Goal: Task Accomplishment & Management: Manage account settings

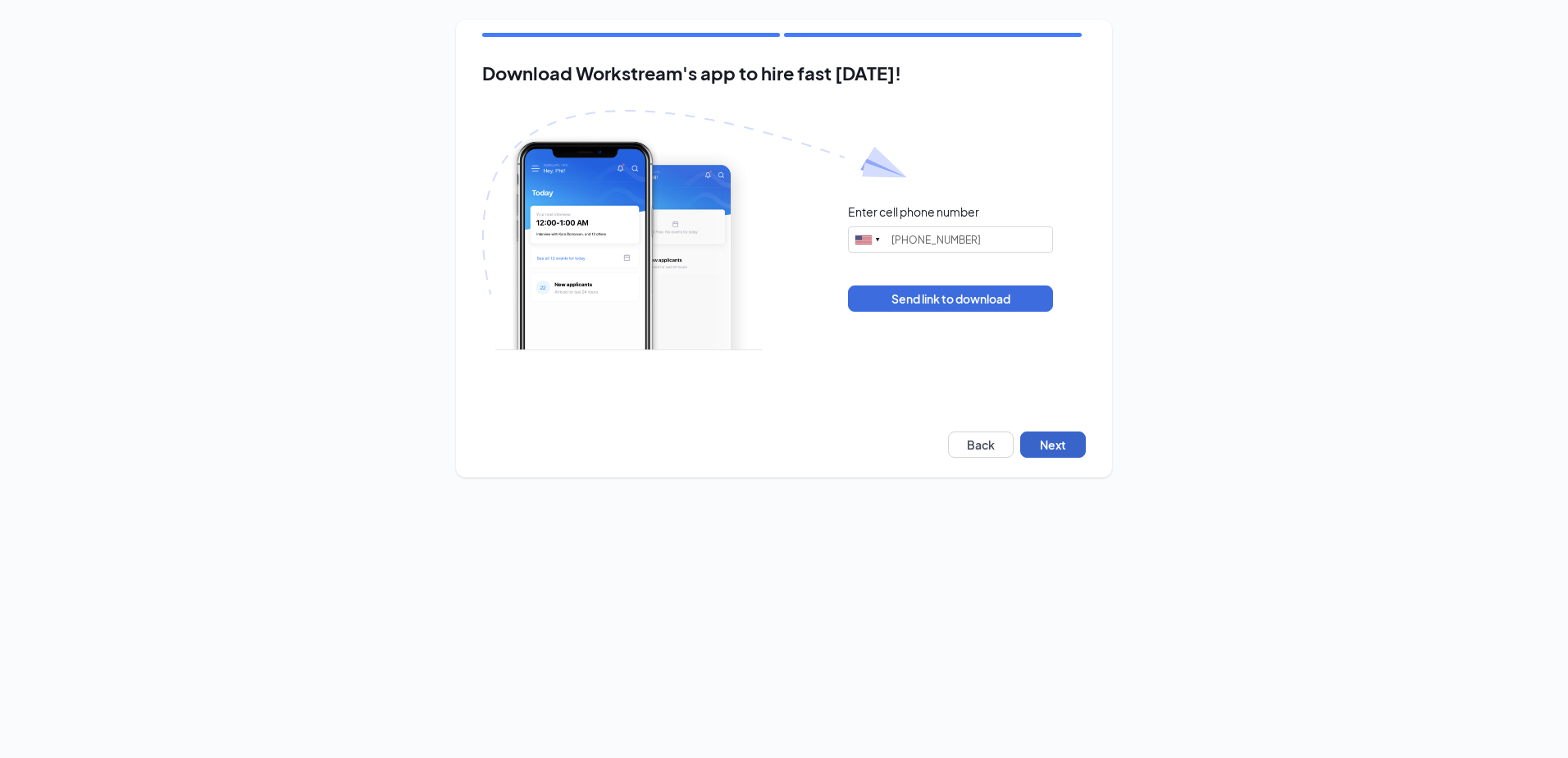
click at [1062, 448] on button "Next" at bounding box center [1053, 445] width 66 height 26
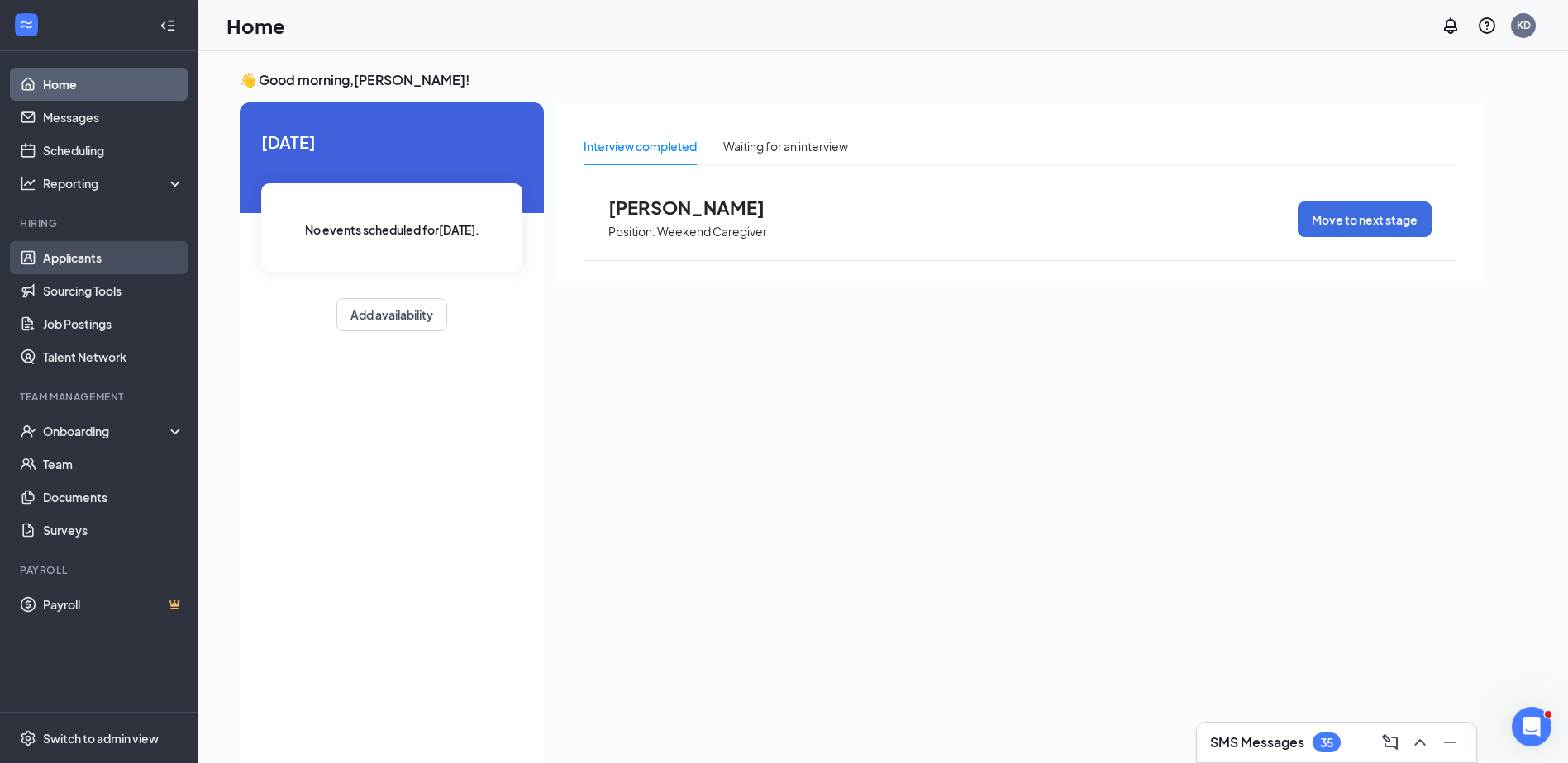
click at [86, 251] on link "Applicants" at bounding box center [113, 257] width 141 height 33
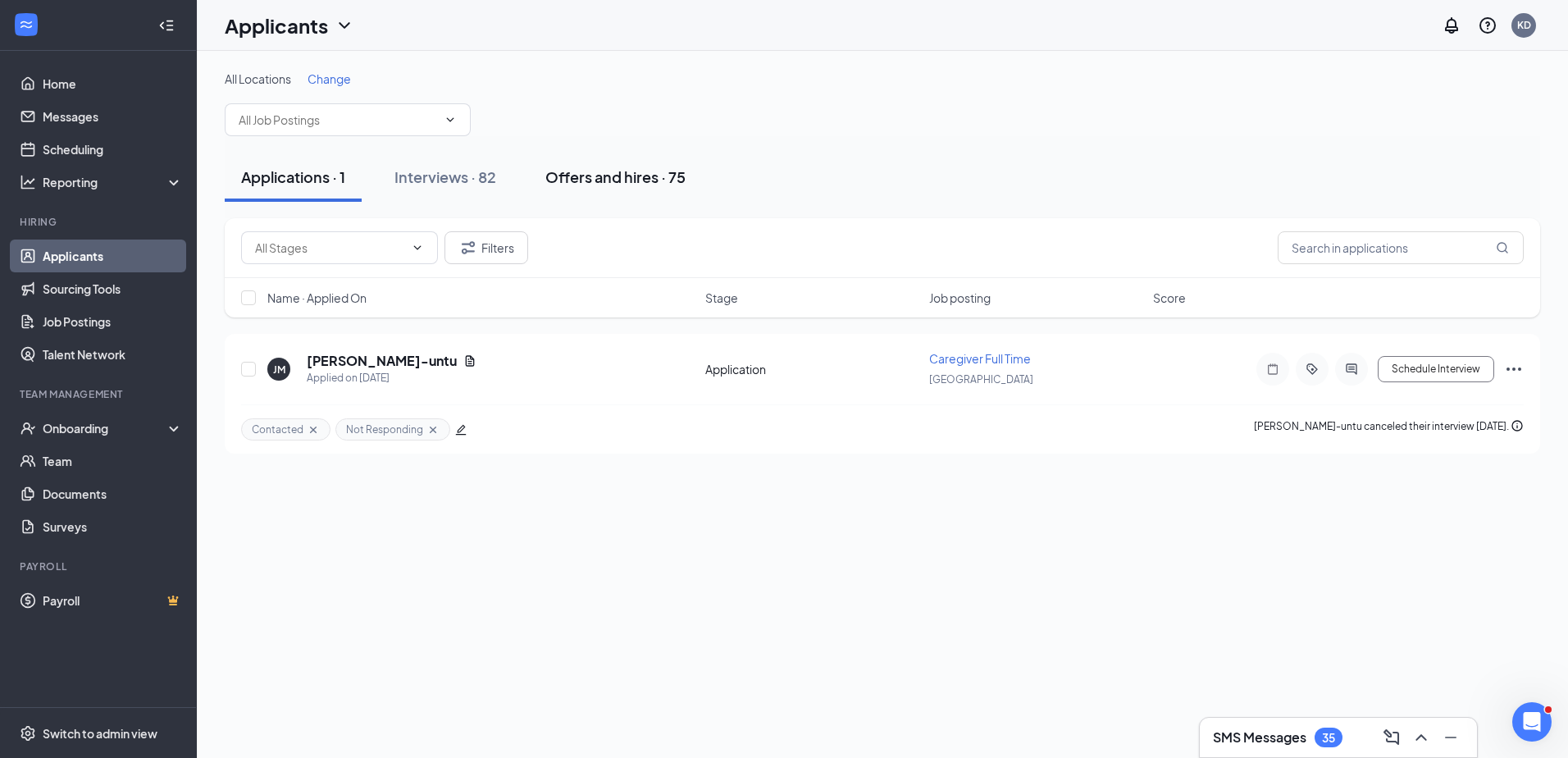
click at [594, 179] on div "Offers and hires · 75" at bounding box center [615, 176] width 140 height 20
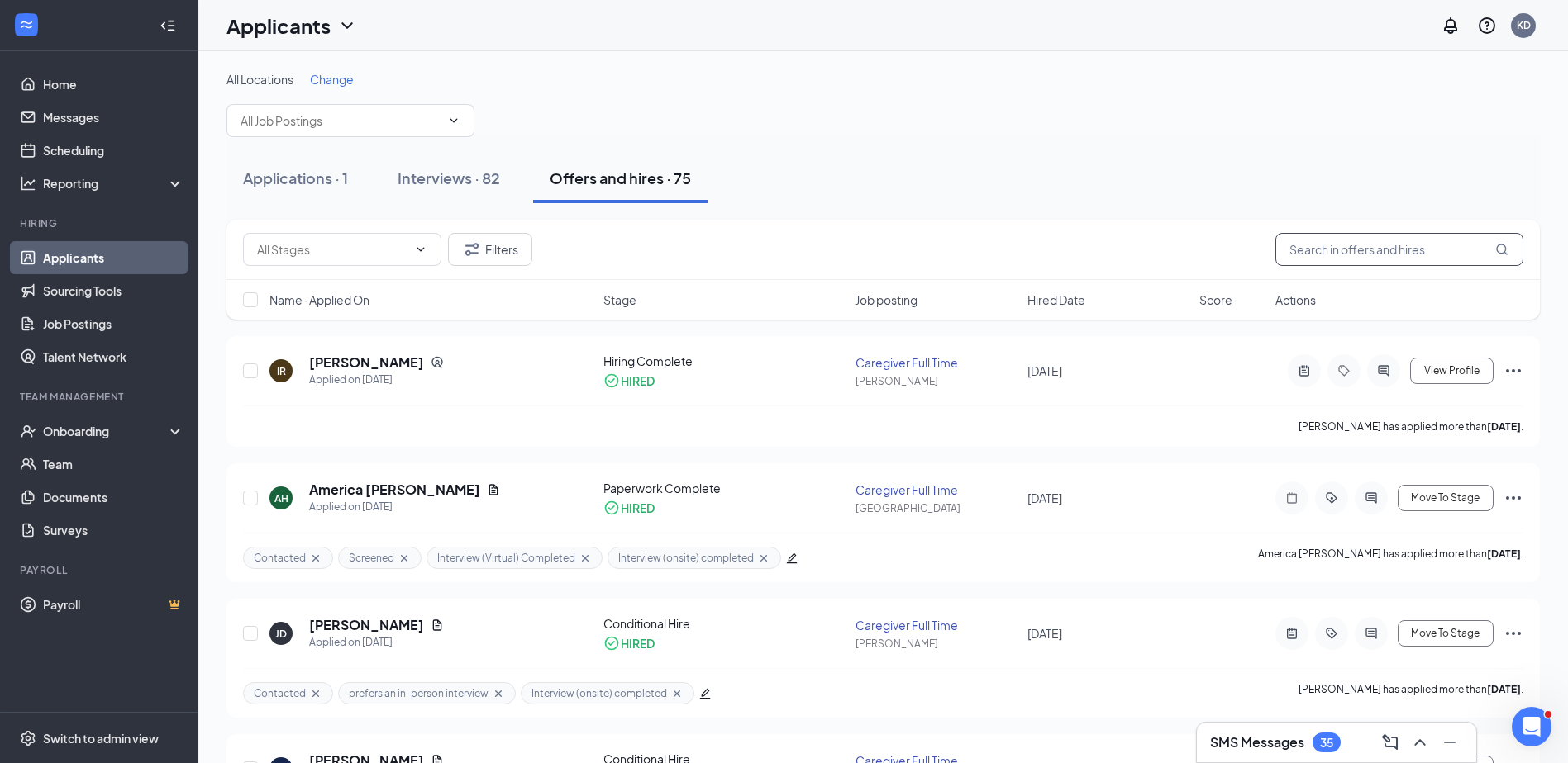
click at [1310, 252] on input "text" at bounding box center [1399, 249] width 248 height 33
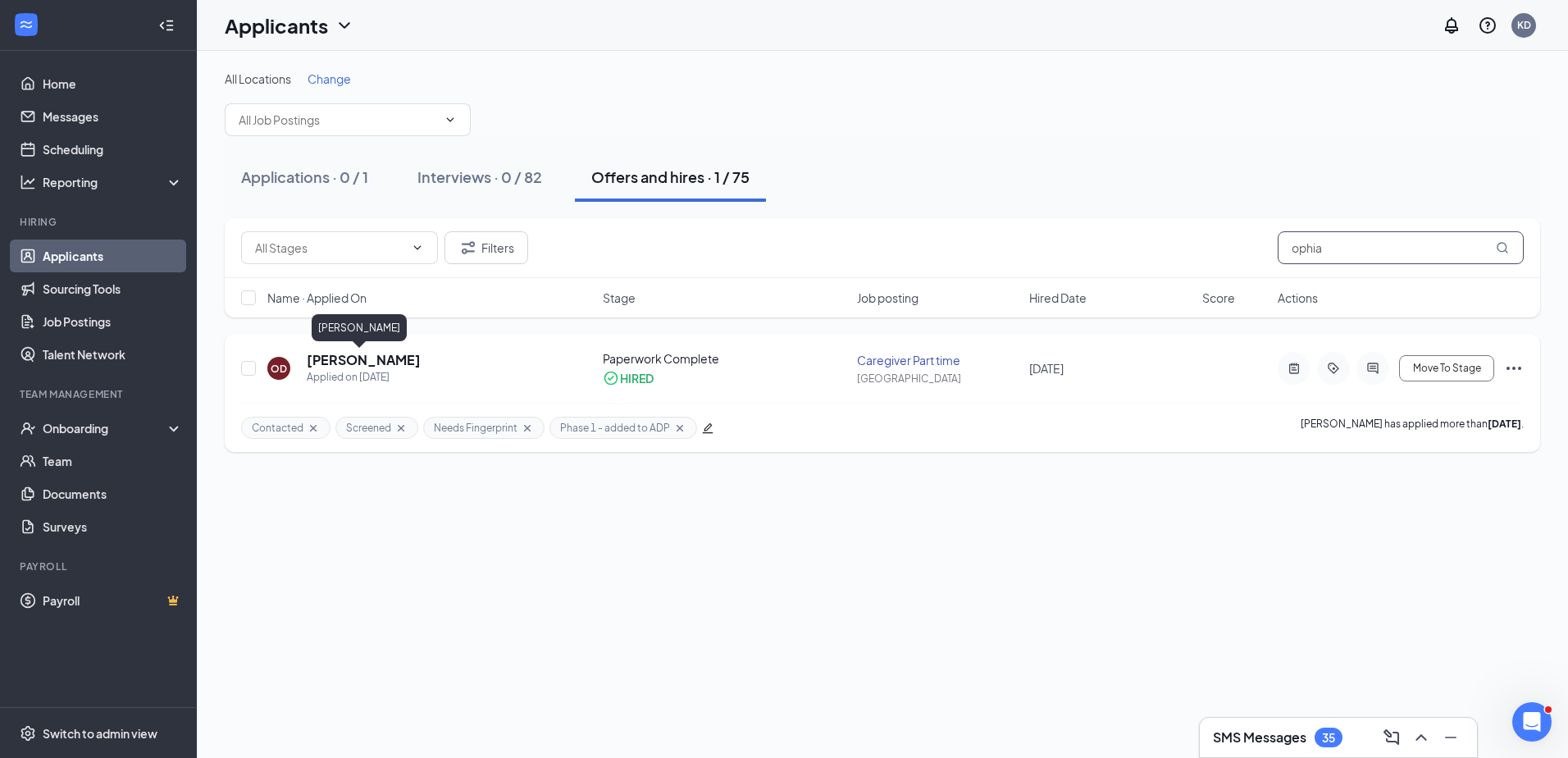
type input "ophia"
click at [372, 362] on h5 "[PERSON_NAME]" at bounding box center [363, 359] width 114 height 18
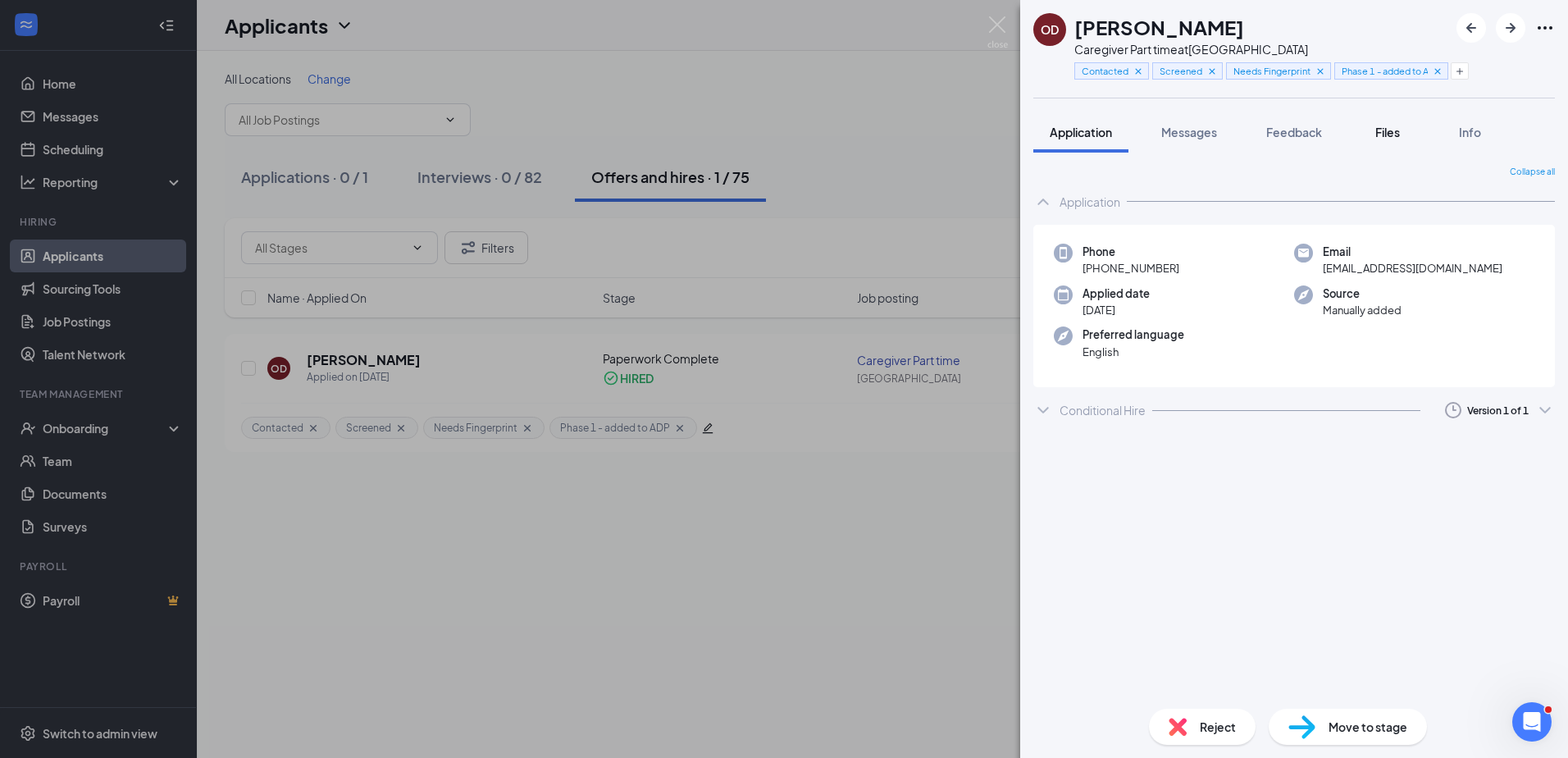
click at [1395, 133] on span "Files" at bounding box center [1387, 132] width 24 height 15
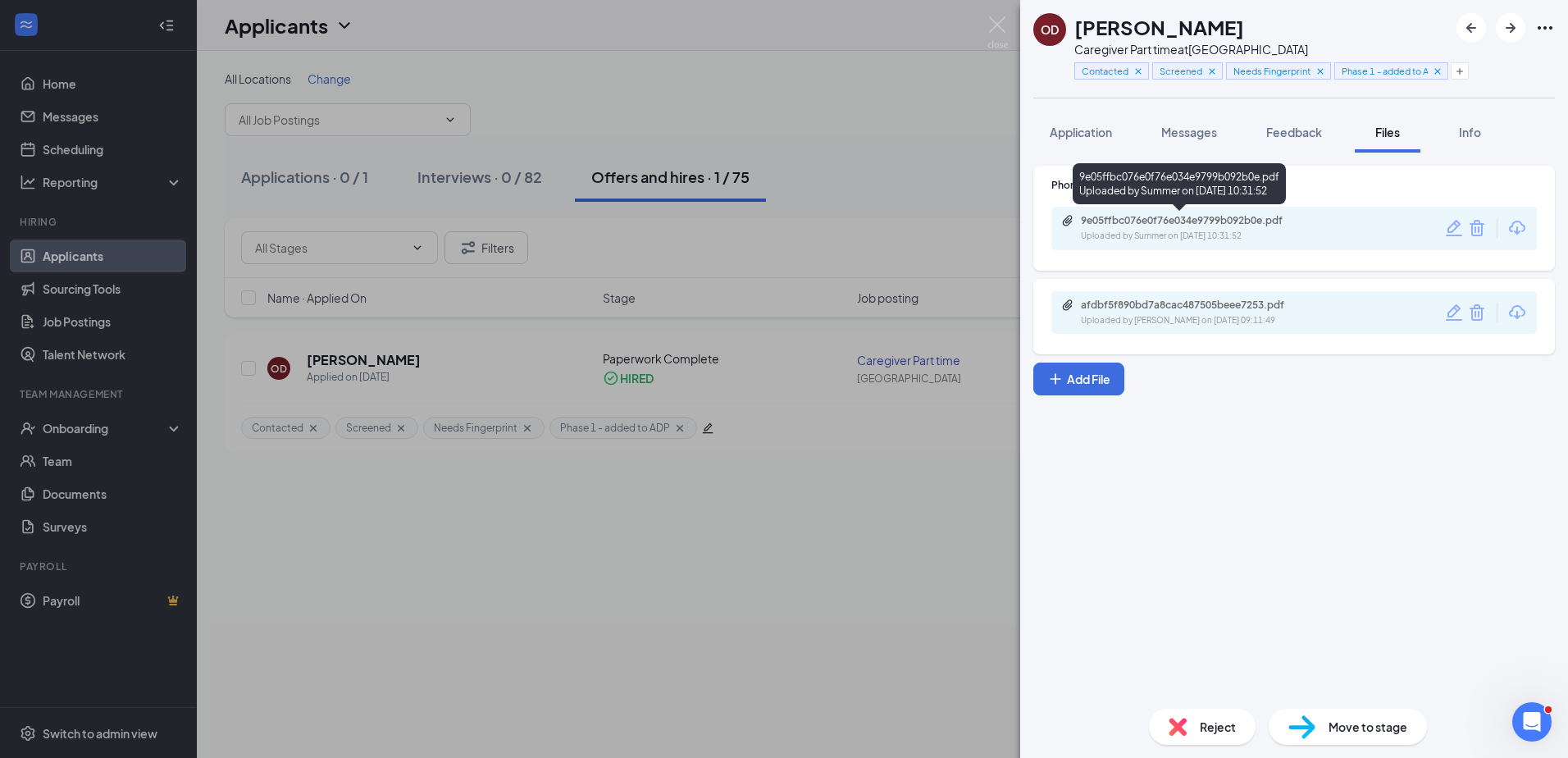
click at [1238, 219] on div "9e05ffbc076e0f76e034e9799b092b0e.pdf" at bounding box center [1195, 221] width 229 height 13
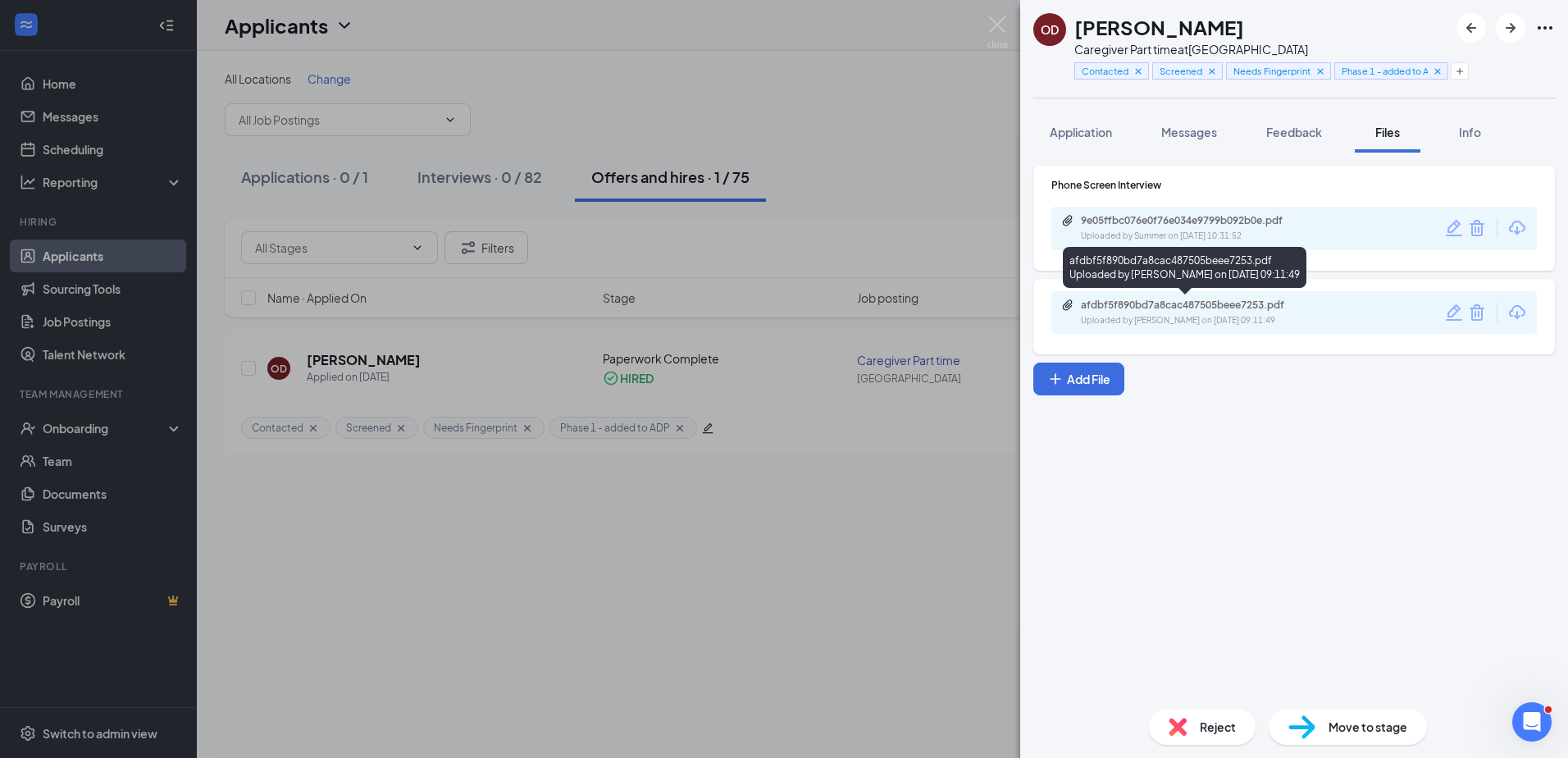
click at [1141, 305] on div "afdbf5f890bd7a8cac487505beee7253.pdf" at bounding box center [1195, 306] width 229 height 13
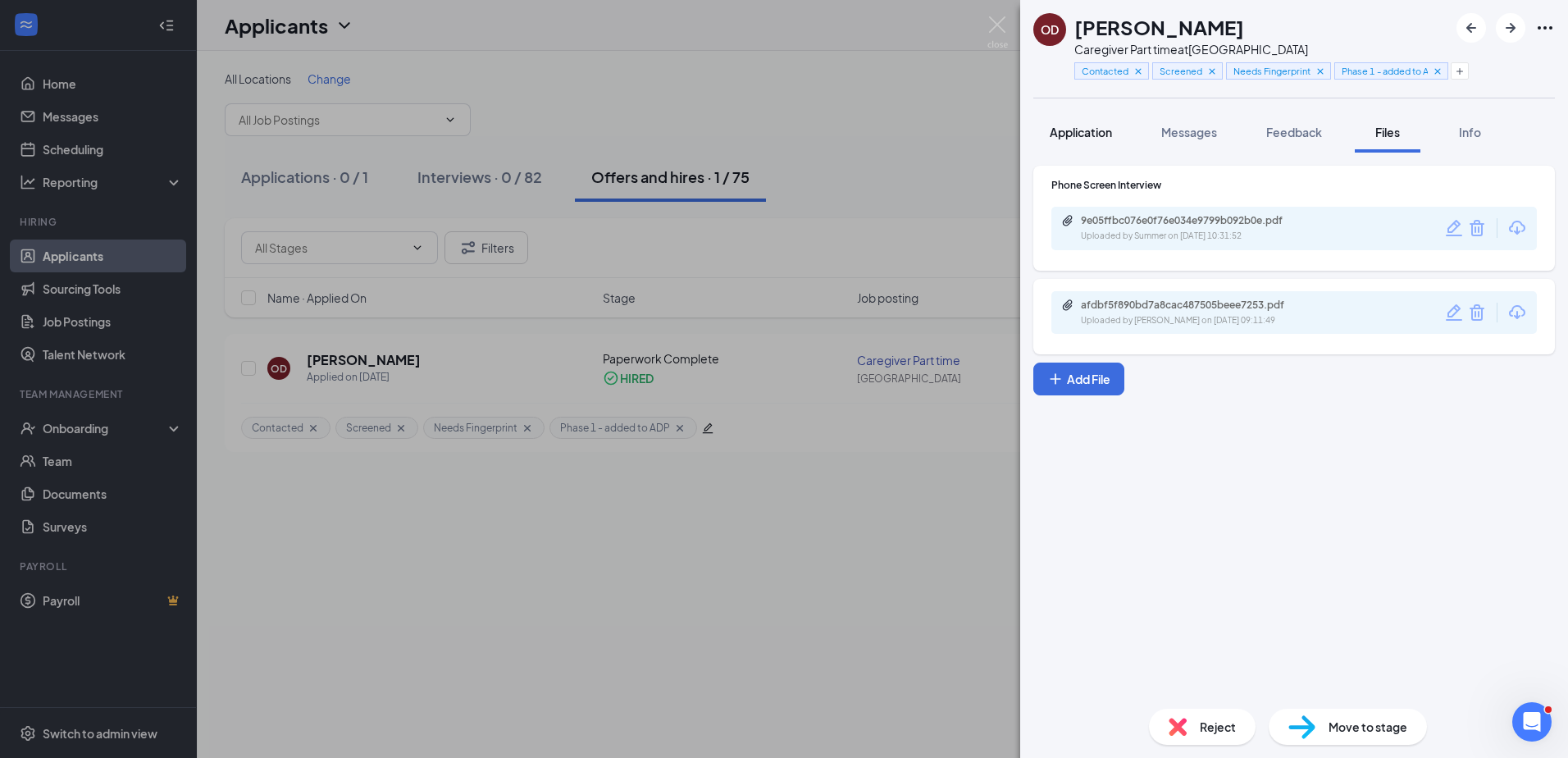
click at [1101, 132] on span "Application" at bounding box center [1081, 132] width 62 height 15
